Goal: Transaction & Acquisition: Purchase product/service

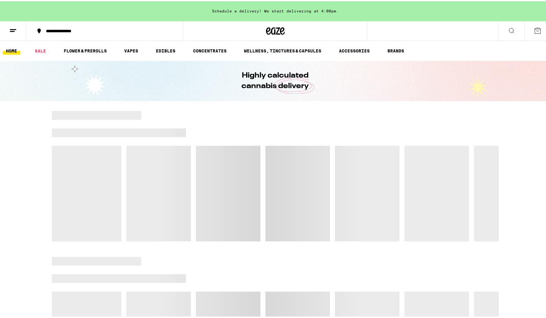
click at [286, 10] on div "Schedule a delivery! We start delivering at 4:00pm." at bounding box center [275, 10] width 551 height 20
click at [238, 8] on div "Schedule a delivery! We start delivering at 4:00pm." at bounding box center [275, 10] width 551 height 20
click at [321, 10] on div "Schedule a delivery! We start delivering at 4:00pm." at bounding box center [275, 10] width 551 height 20
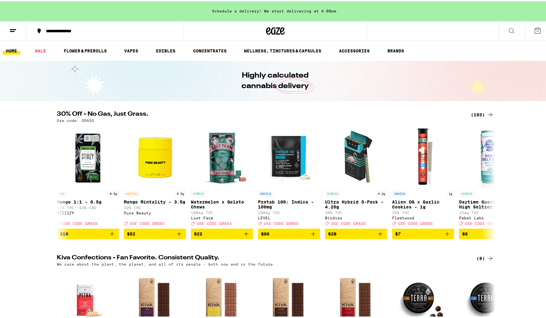
click at [326, 9] on div "Schedule a delivery! We start delivering at 4:00pm." at bounding box center [275, 10] width 551 height 20
